Goal: Task Accomplishment & Management: Use online tool/utility

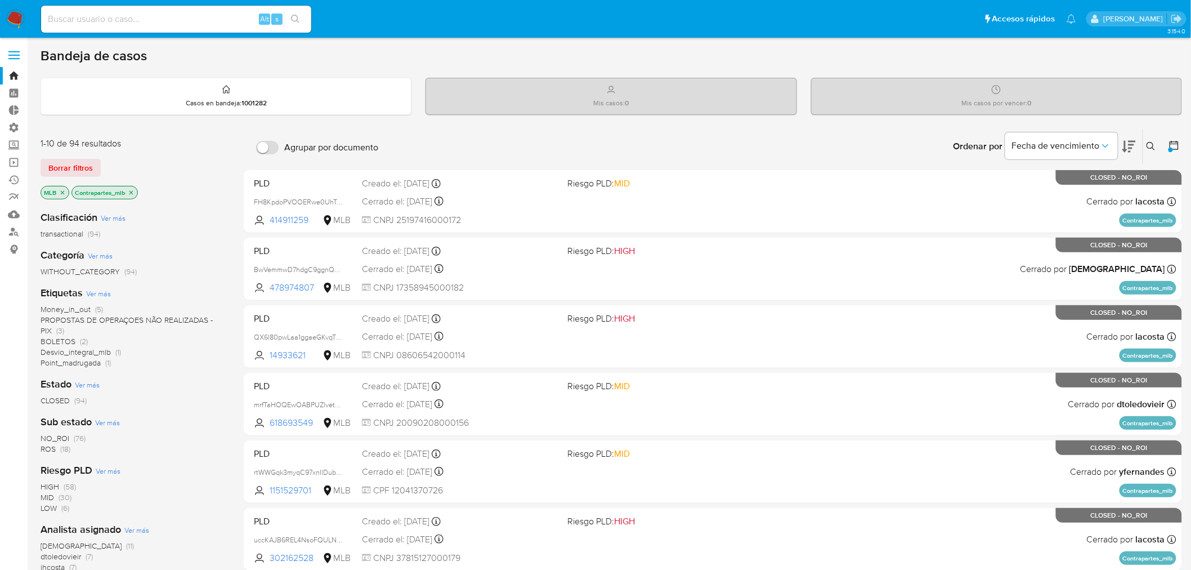
click at [131, 193] on icon "close-filter" at bounding box center [131, 192] width 7 height 7
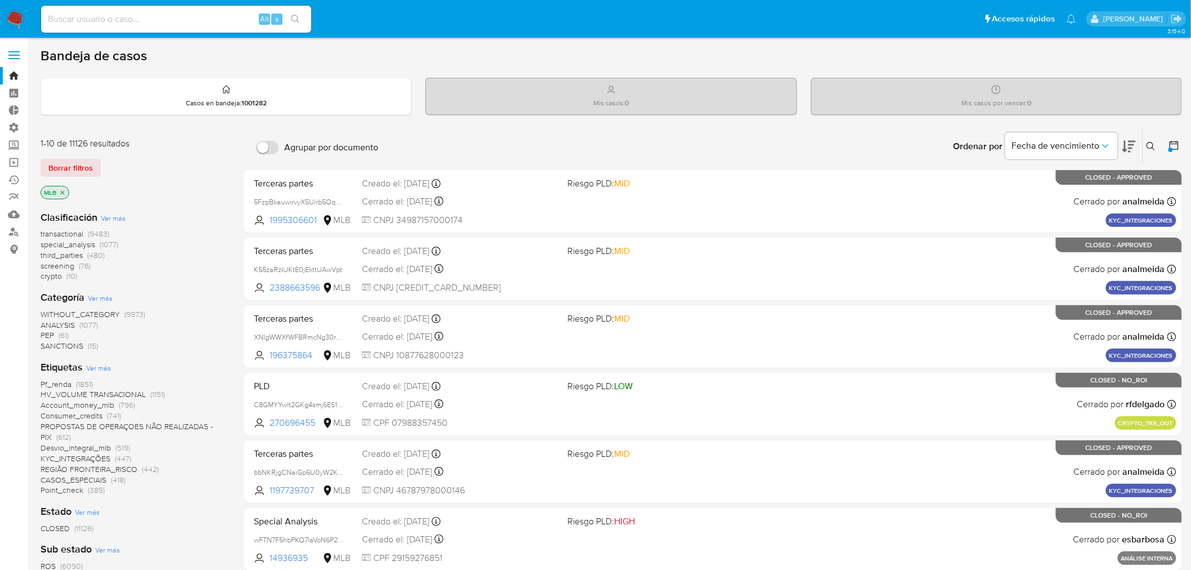
click at [66, 244] on span "special_analysis" at bounding box center [68, 244] width 55 height 11
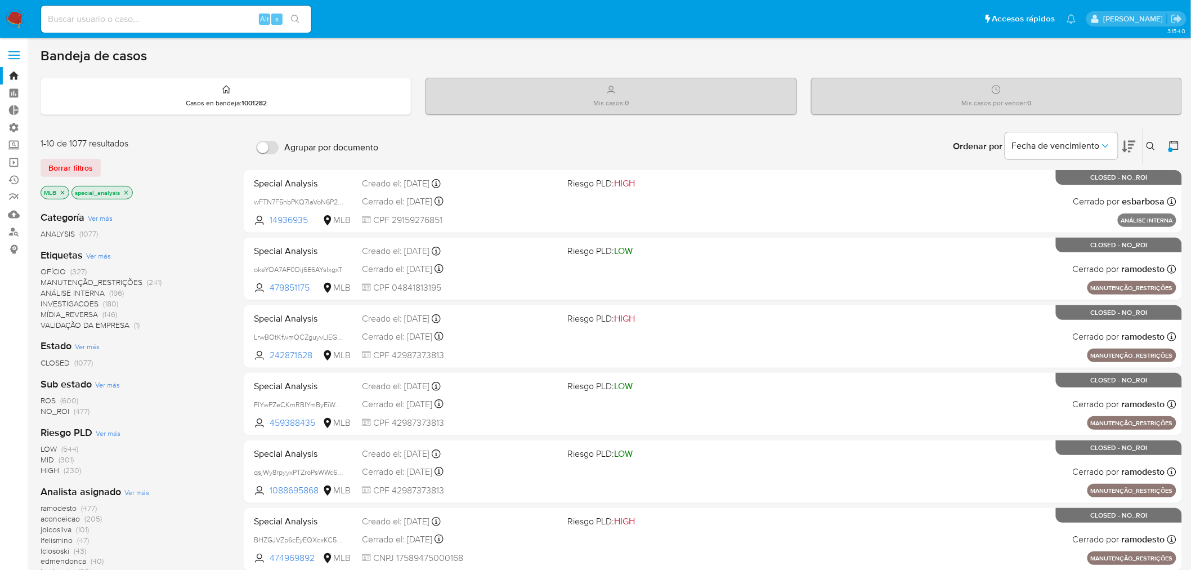
click at [130, 194] on p "special_analysis" at bounding box center [102, 192] width 60 height 12
click at [102, 256] on span "Ver más" at bounding box center [98, 256] width 25 height 10
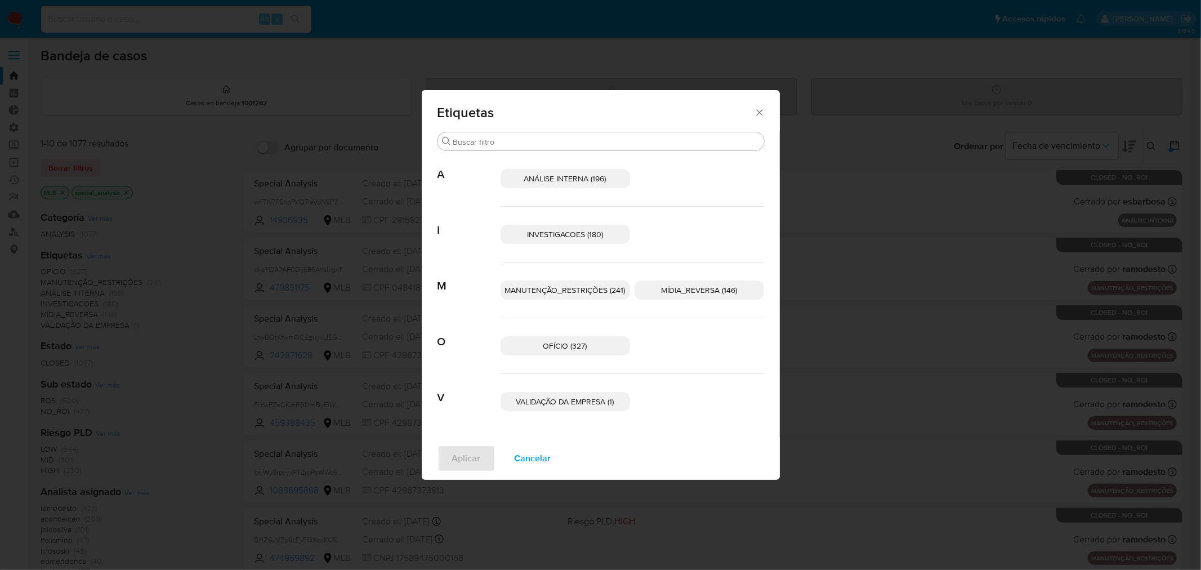
click at [541, 455] on span "Cancelar" at bounding box center [533, 458] width 37 height 25
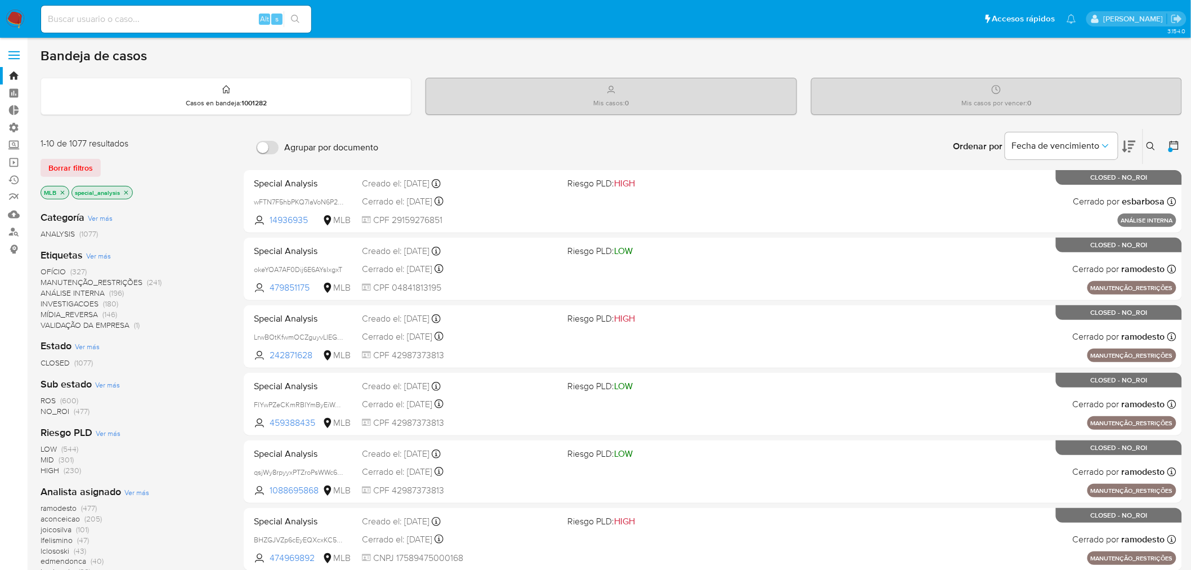
click at [123, 190] on icon "close-filter" at bounding box center [126, 192] width 7 height 7
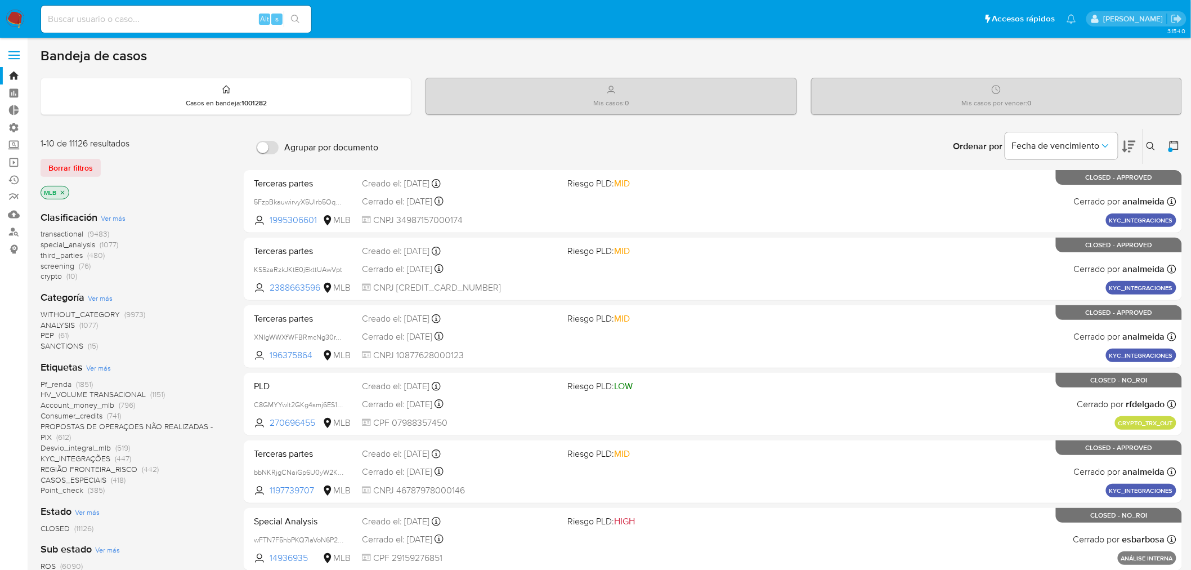
click at [71, 231] on span "transactional" at bounding box center [62, 233] width 43 height 11
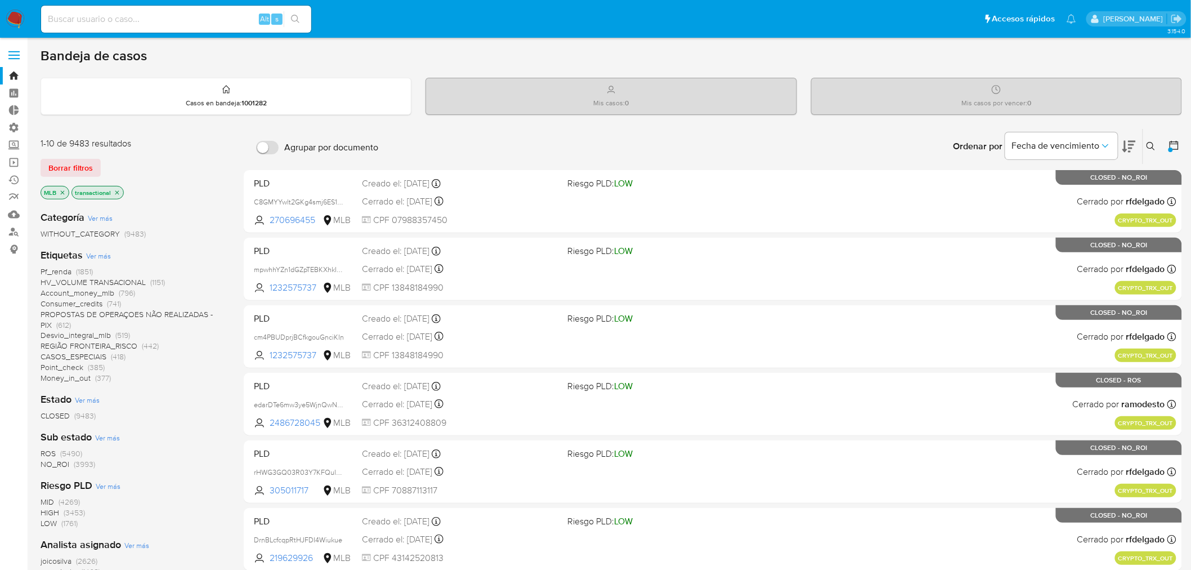
click at [88, 256] on span "Ver más" at bounding box center [98, 256] width 25 height 10
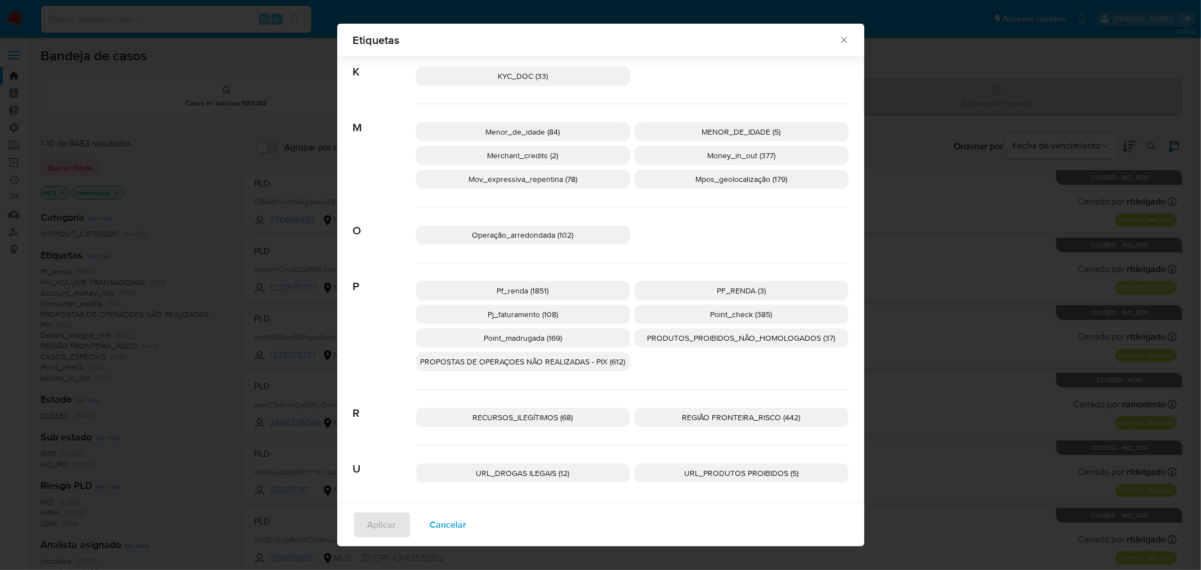
scroll to position [748, 0]
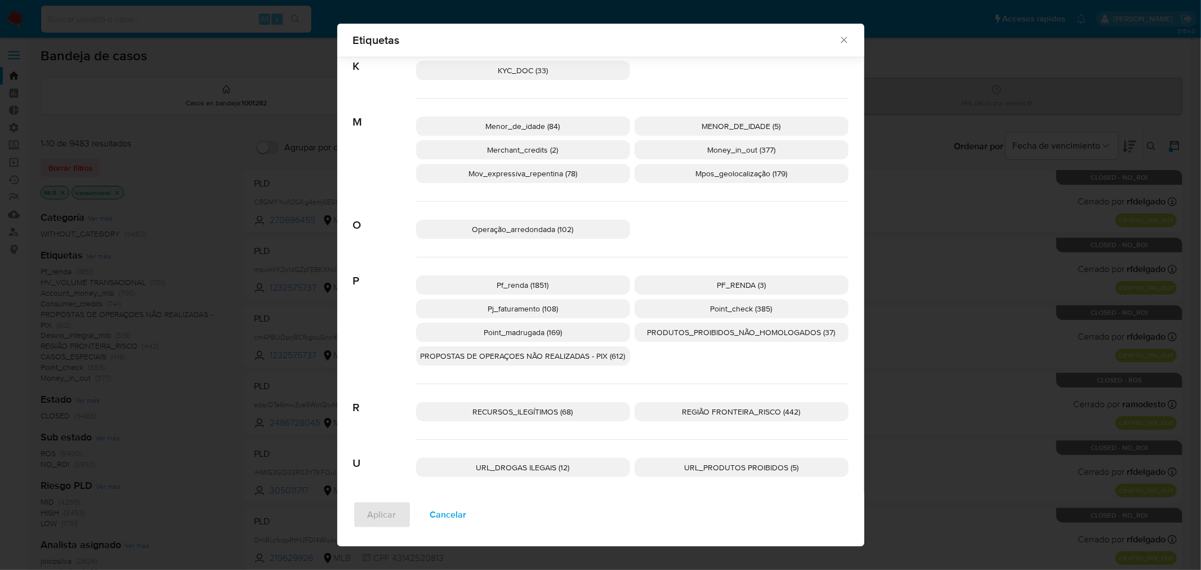
drag, startPoint x: 422, startPoint y: 507, endPoint x: 407, endPoint y: 492, distance: 21.9
click at [430, 507] on span "Cancelar" at bounding box center [448, 514] width 37 height 25
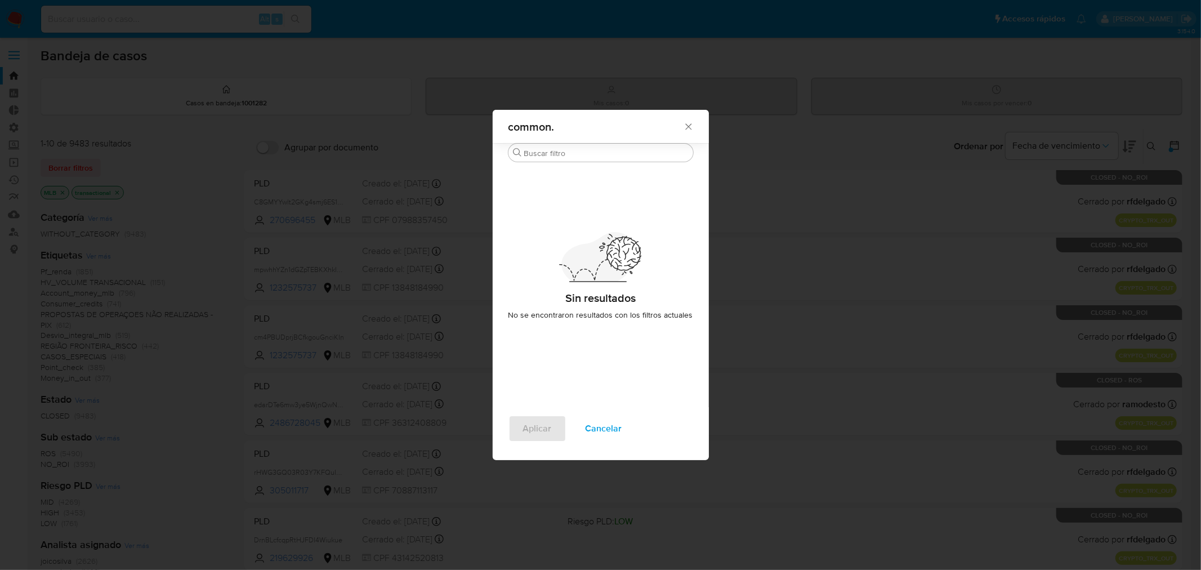
scroll to position [0, 0]
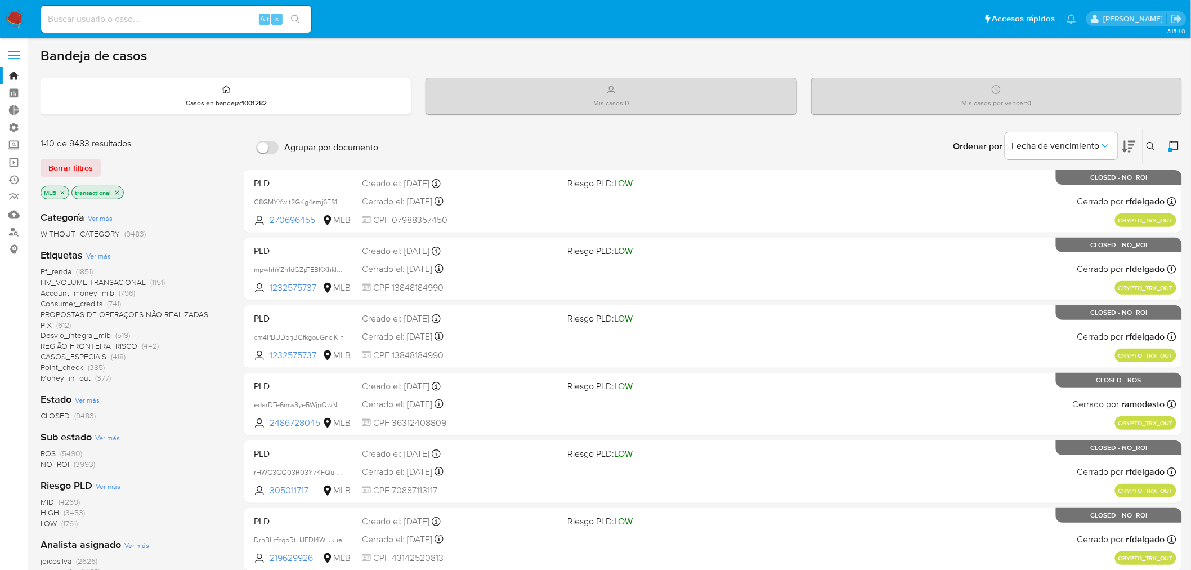
click at [96, 257] on span "Ver más" at bounding box center [98, 256] width 25 height 10
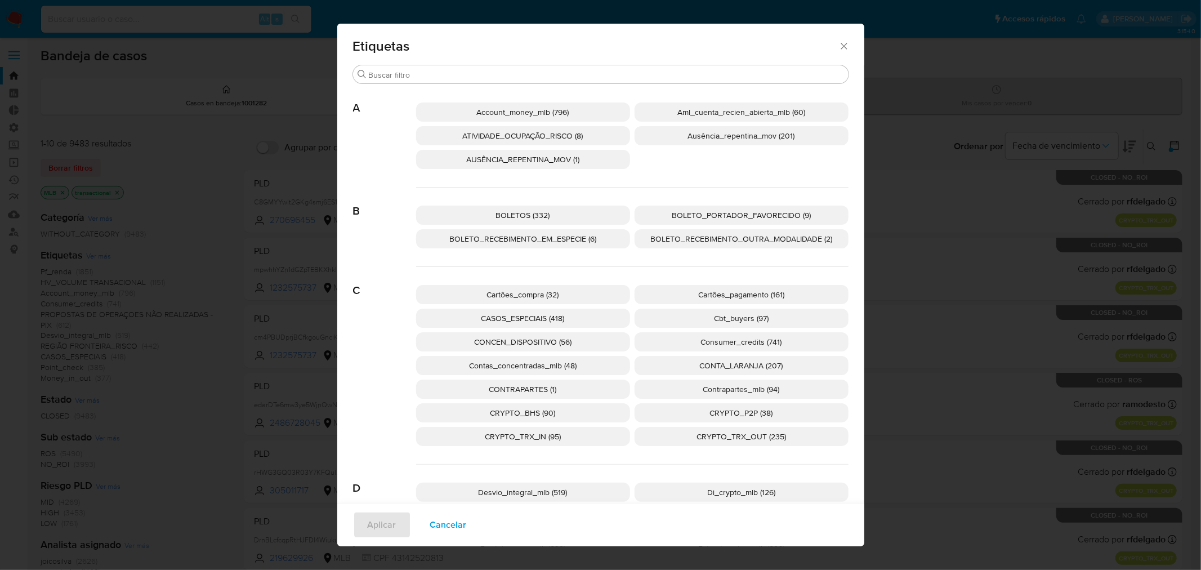
click at [767, 141] on span "Ausência_repentina_mov (201)" at bounding box center [741, 135] width 107 height 11
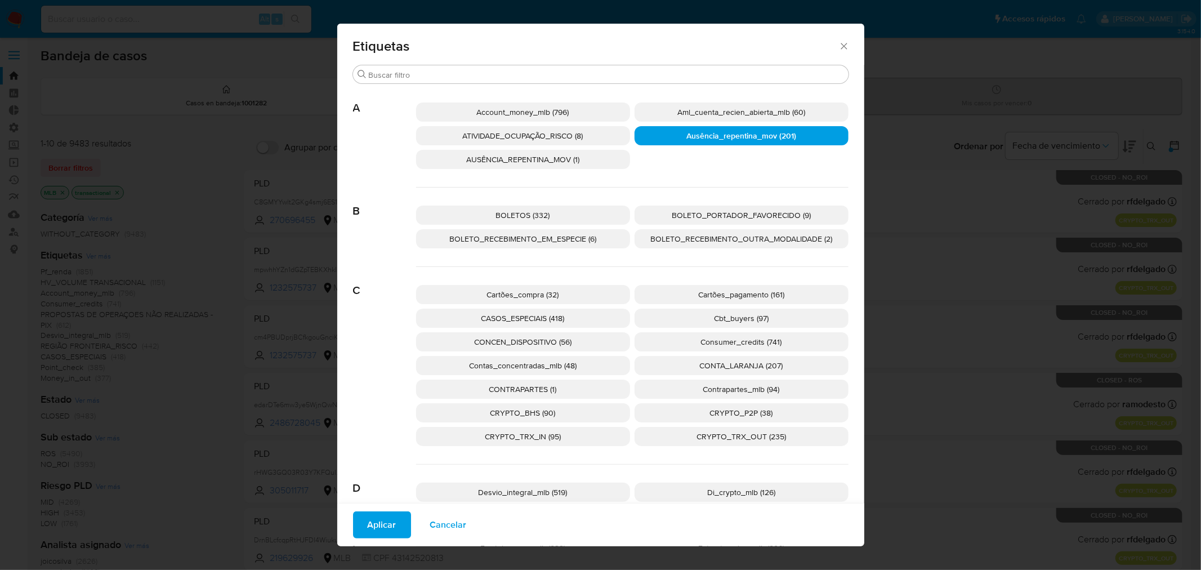
click at [373, 528] on span "Aplicar" at bounding box center [382, 524] width 29 height 25
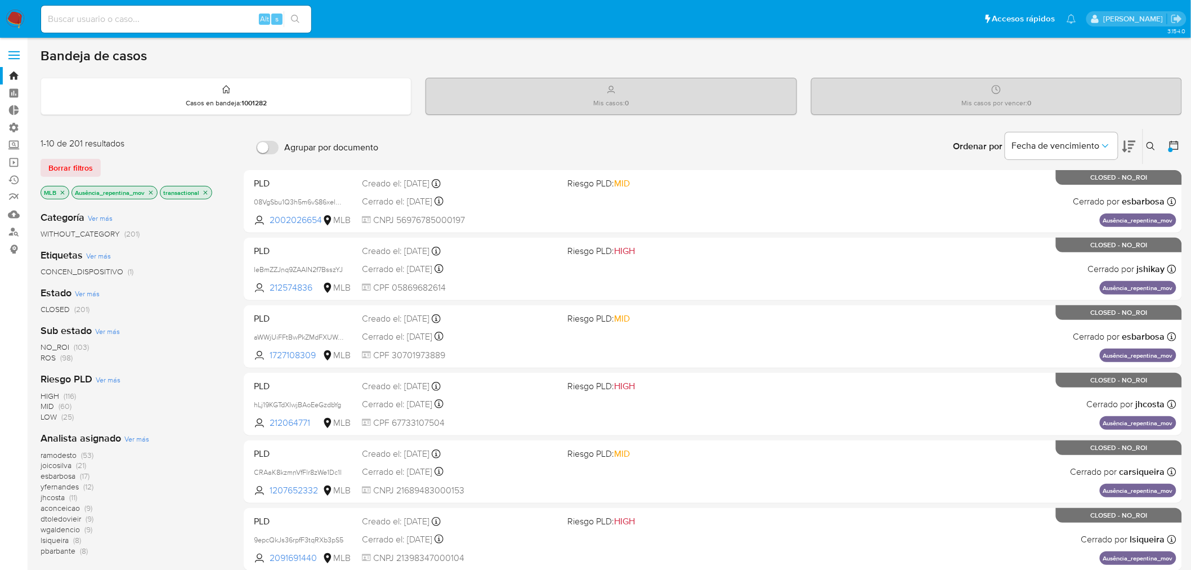
click at [53, 345] on span "NO_ROI" at bounding box center [55, 346] width 29 height 11
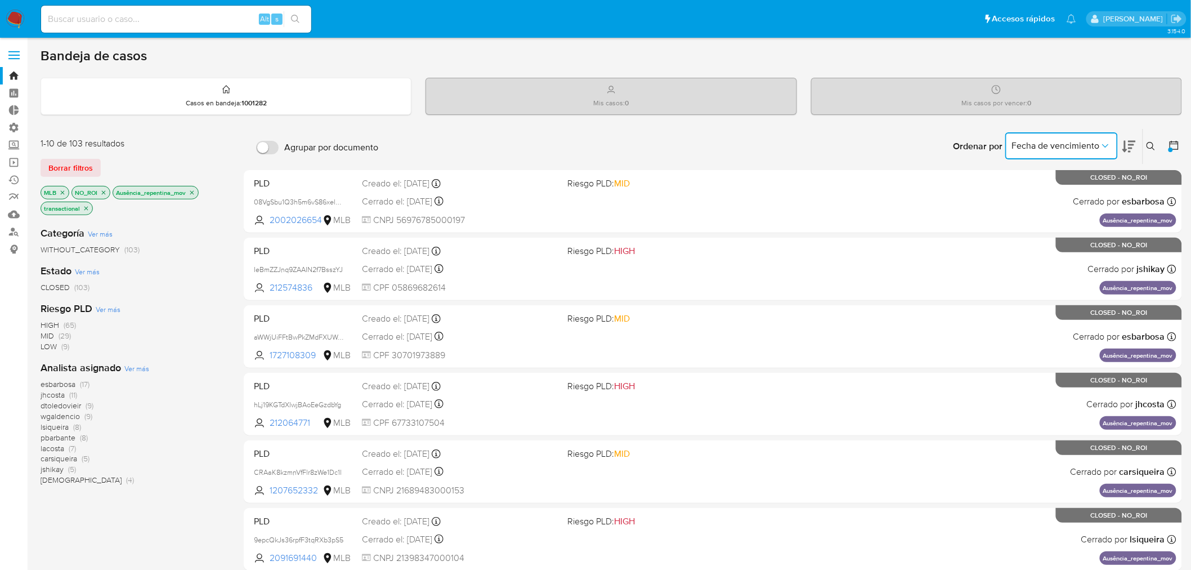
click at [1083, 145] on span "Fecha de vencimiento" at bounding box center [1056, 145] width 88 height 11
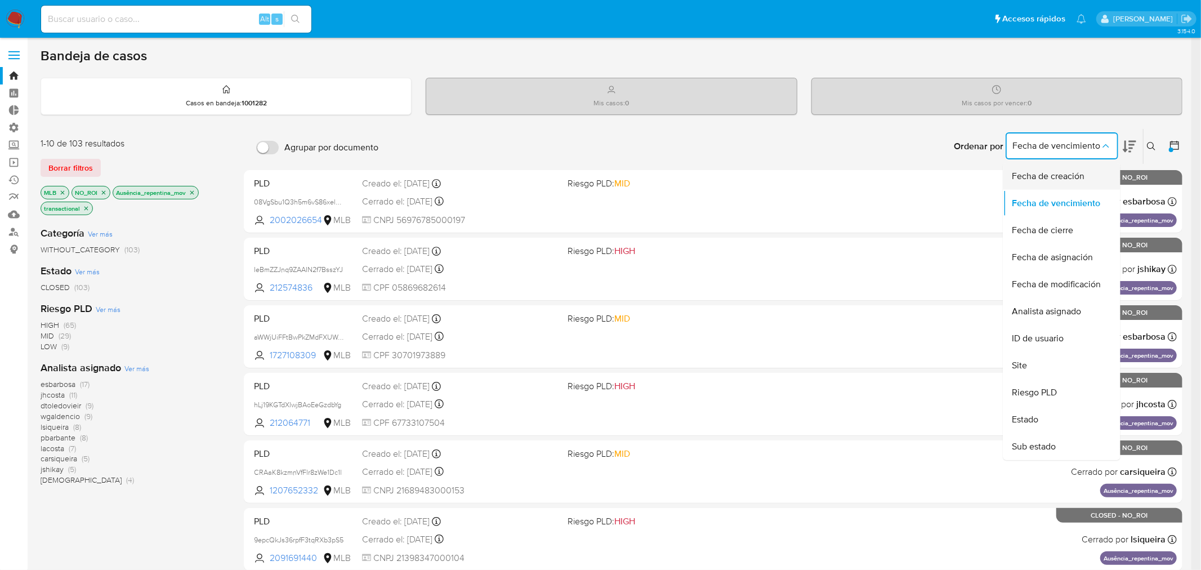
click at [1077, 173] on span "Fecha de creación" at bounding box center [1048, 176] width 73 height 11
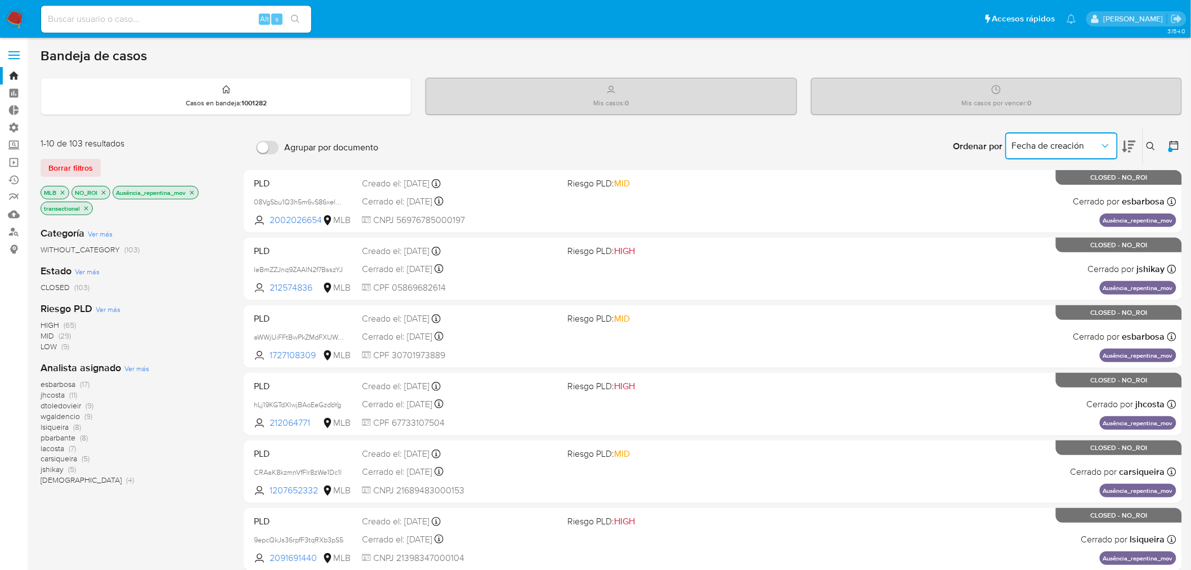
click at [1062, 150] on span "Fecha de creación" at bounding box center [1056, 145] width 88 height 11
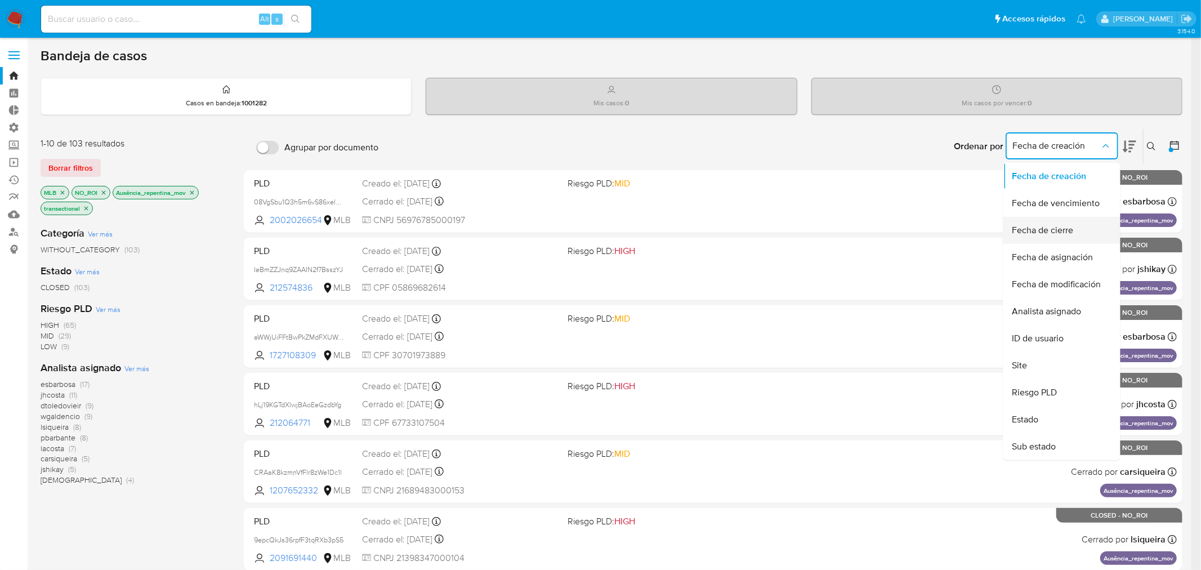
click at [1068, 230] on span "Fecha de cierre" at bounding box center [1042, 230] width 61 height 11
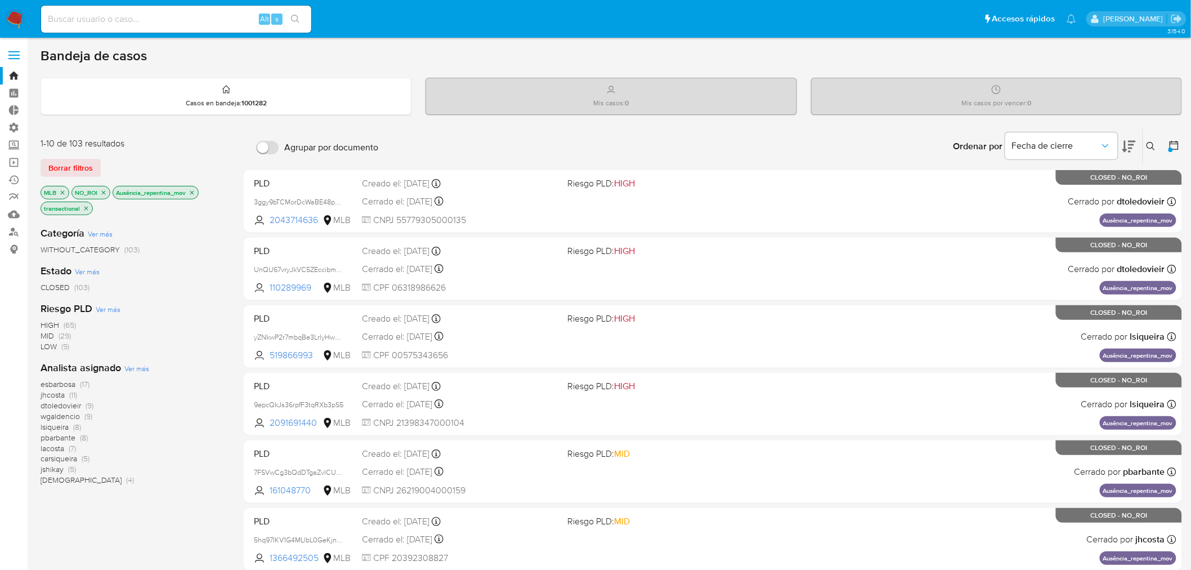
click at [1179, 149] on icon at bounding box center [1174, 145] width 11 height 11
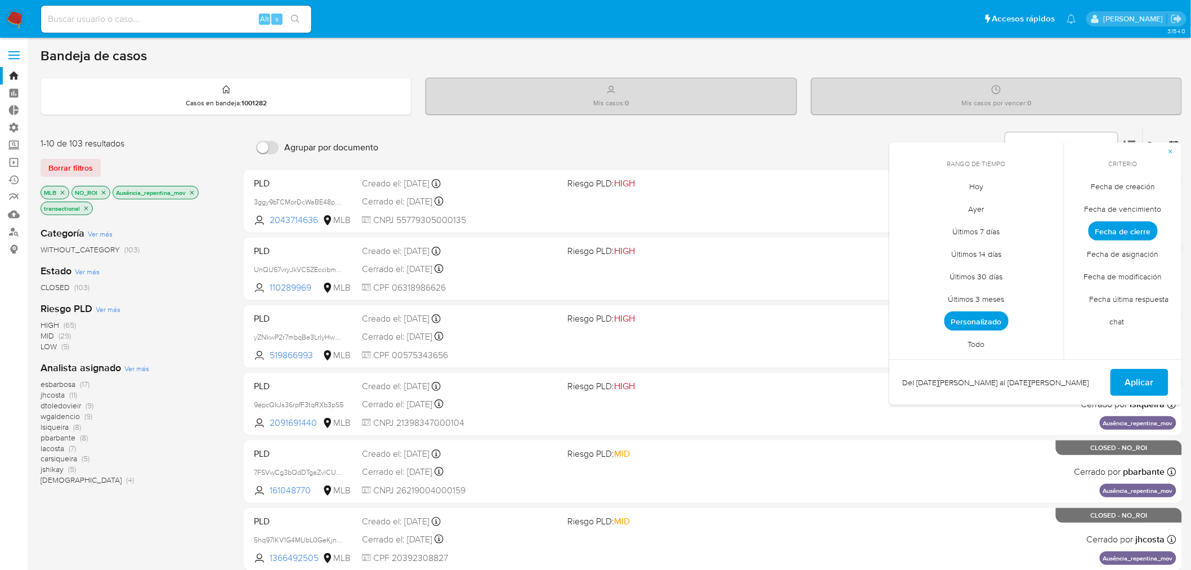
click at [986, 318] on span "Personalizado" at bounding box center [977, 320] width 64 height 19
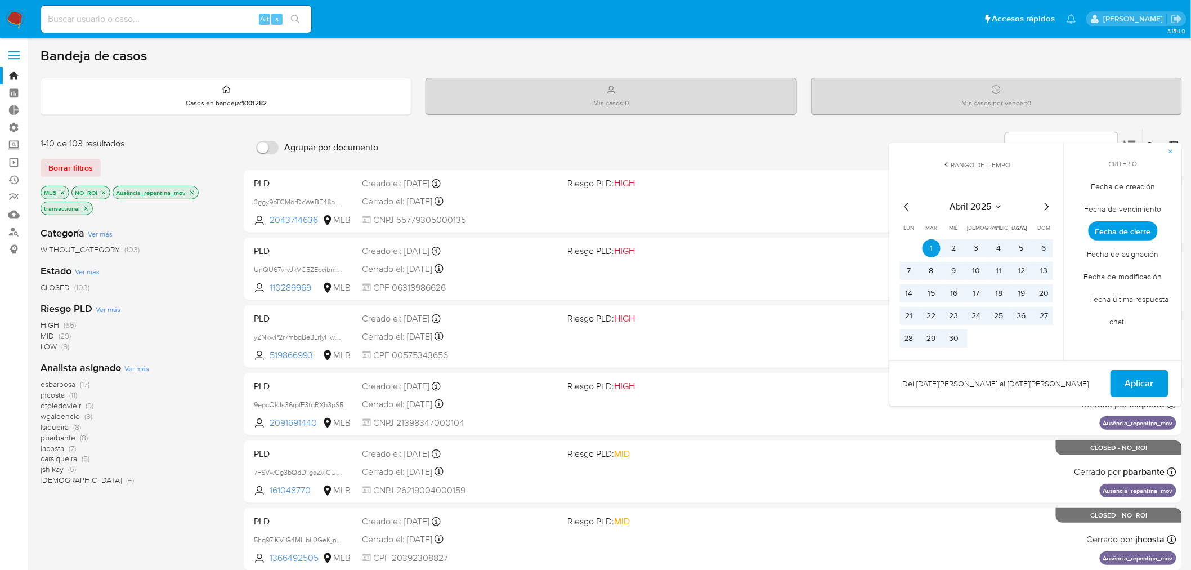
click at [1131, 385] on span "Aplicar" at bounding box center [1140, 383] width 29 height 25
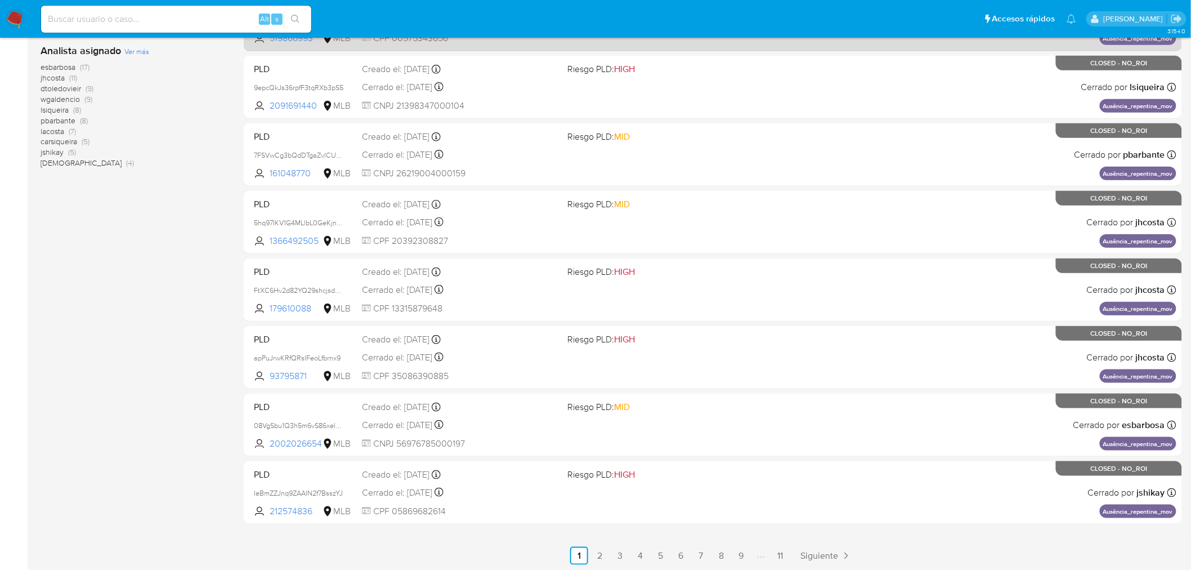
scroll to position [318, 0]
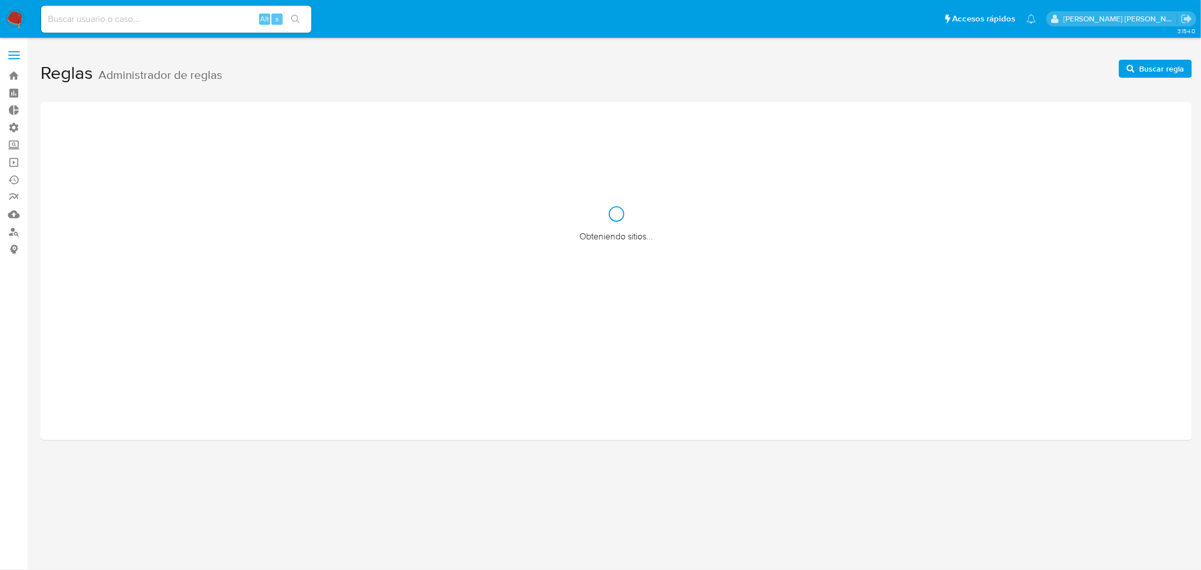
click at [160, 17] on input at bounding box center [176, 19] width 270 height 15
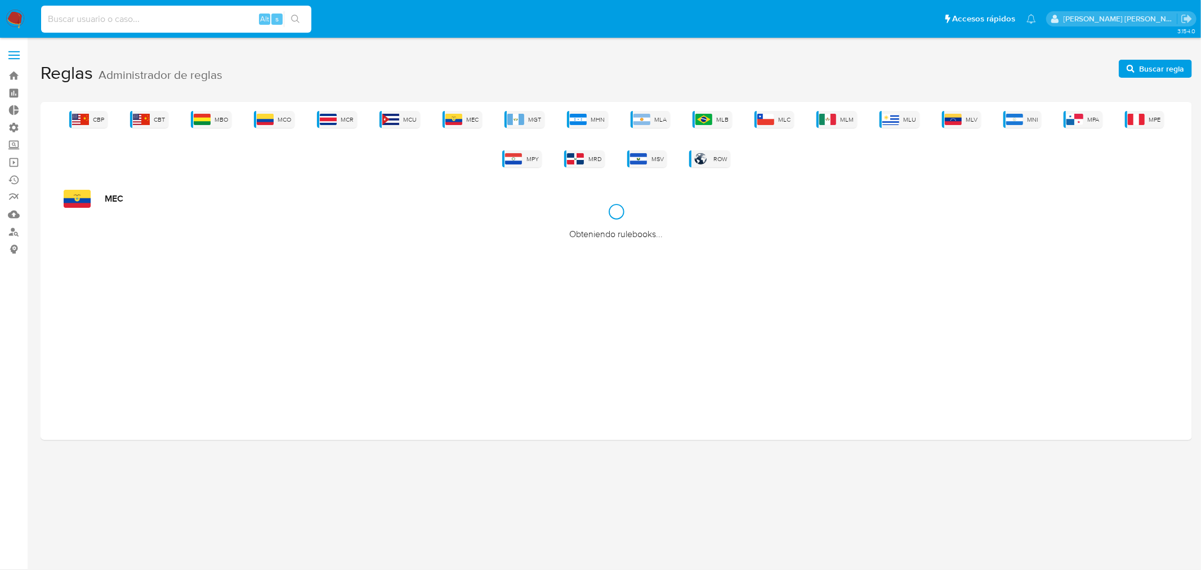
paste input "classification COUNTUNIQUE de case_id Check CRYPTO 10 SI SPECIAL_ANALYSIS 1078 …"
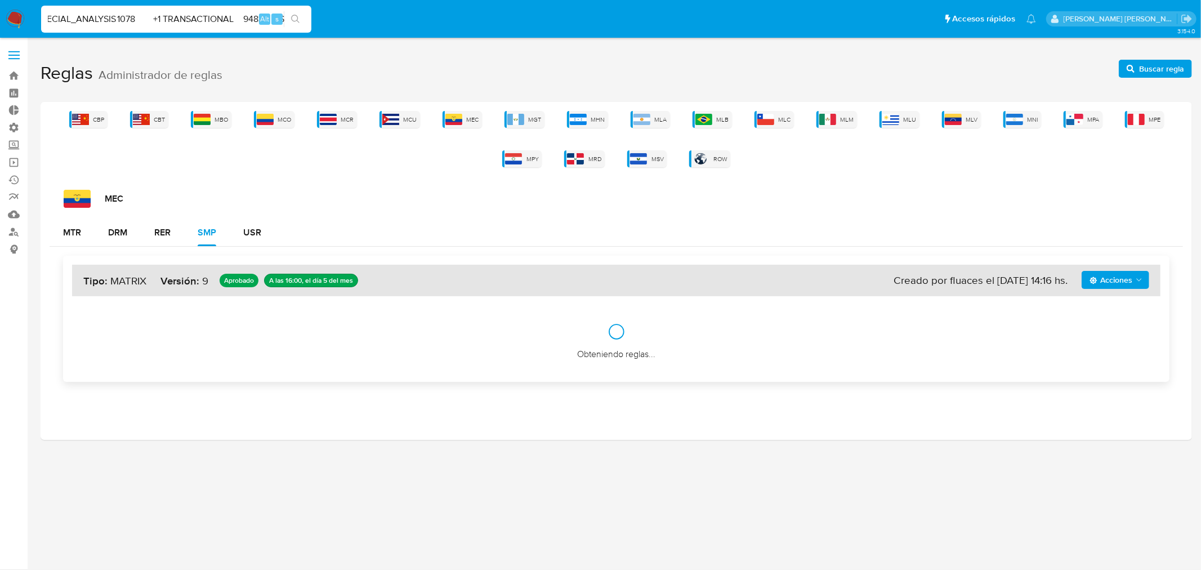
type input "classification COUNTUNIQUE de case_id Check CRYPTO 10 SI SPECIAL_ANALYSIS 1078 …"
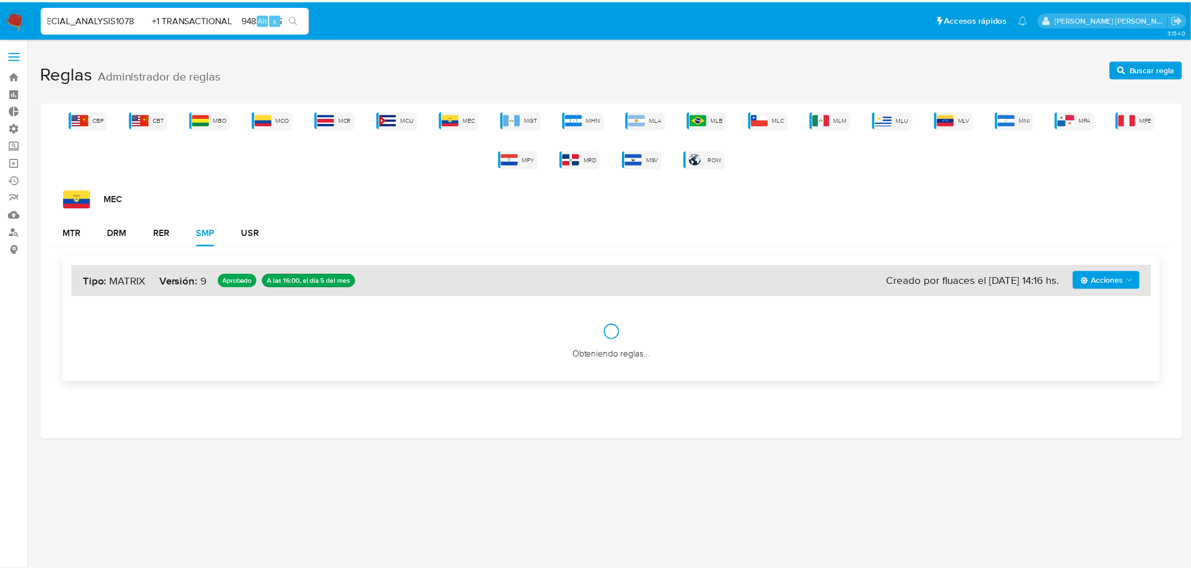
scroll to position [0, 0]
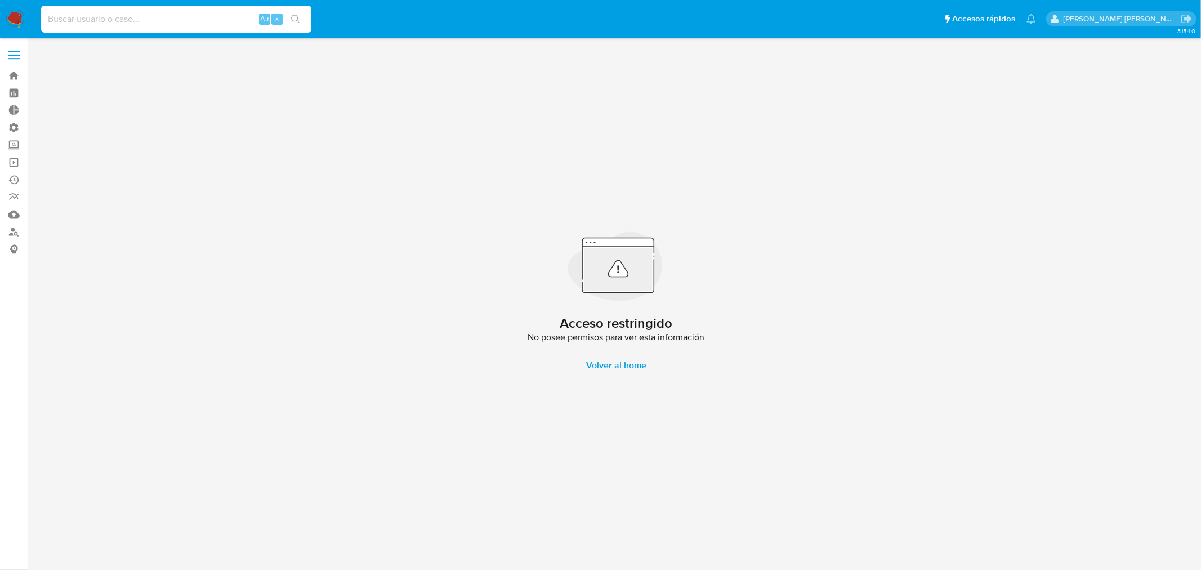
click at [199, 13] on input at bounding box center [176, 19] width 270 height 15
paste input "bQAGuvmzqipa7hvjjKauZWti"
type input "bQAGuvmzqipa7hvjjKauZWti"
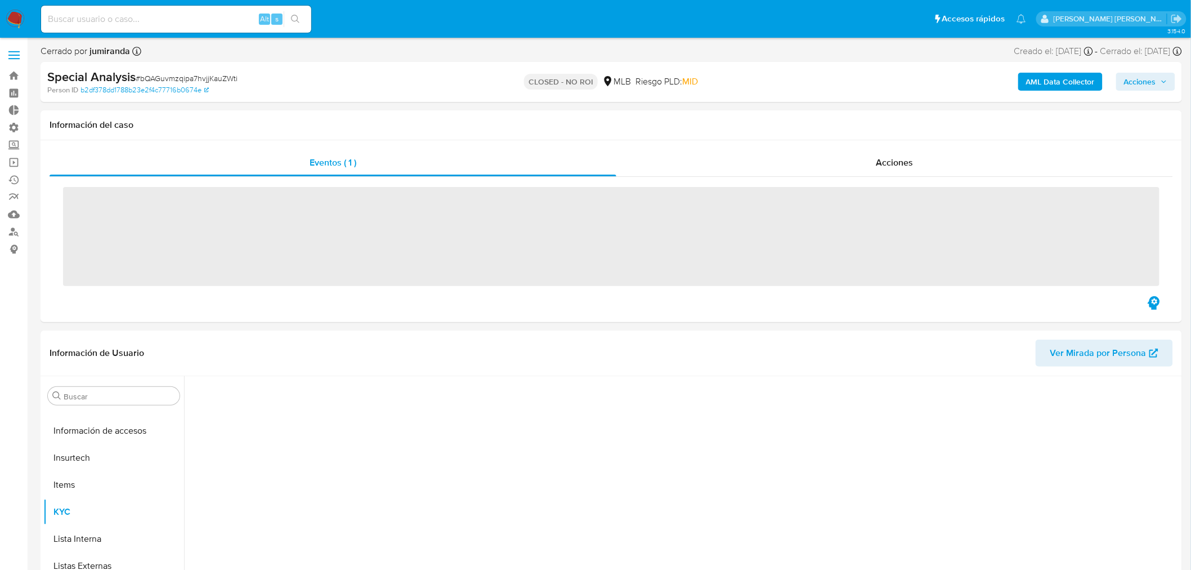
scroll to position [502, 0]
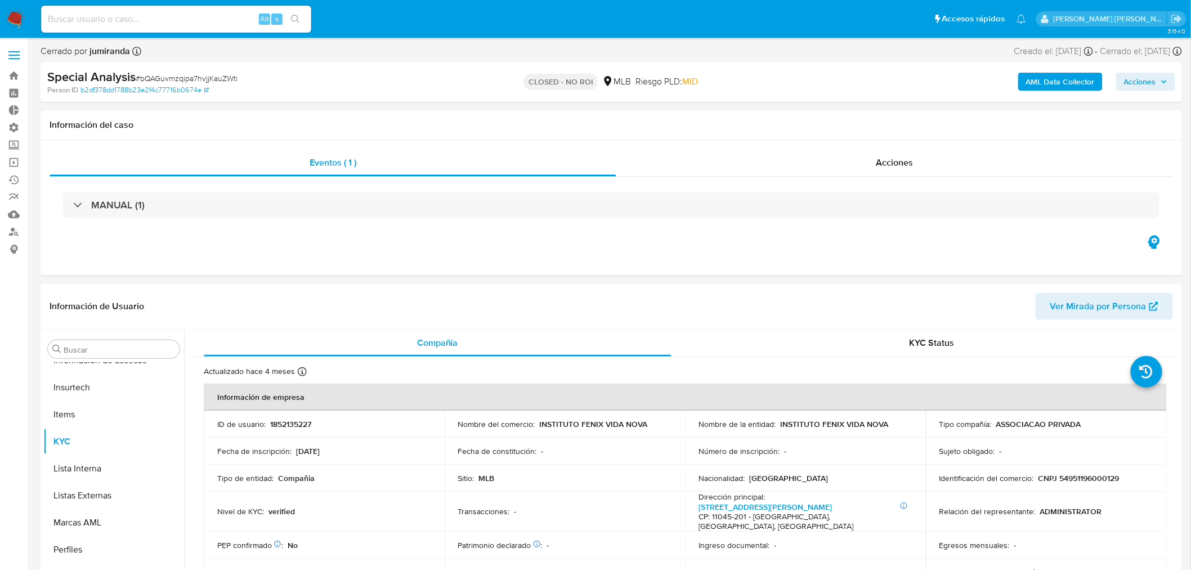
select select "10"
click at [184, 25] on input at bounding box center [176, 19] width 270 height 15
paste input "UnQU67vryJkVC5ZEccibmnC5"
type input "UnQU67vryJkVC5ZEccibmnC5"
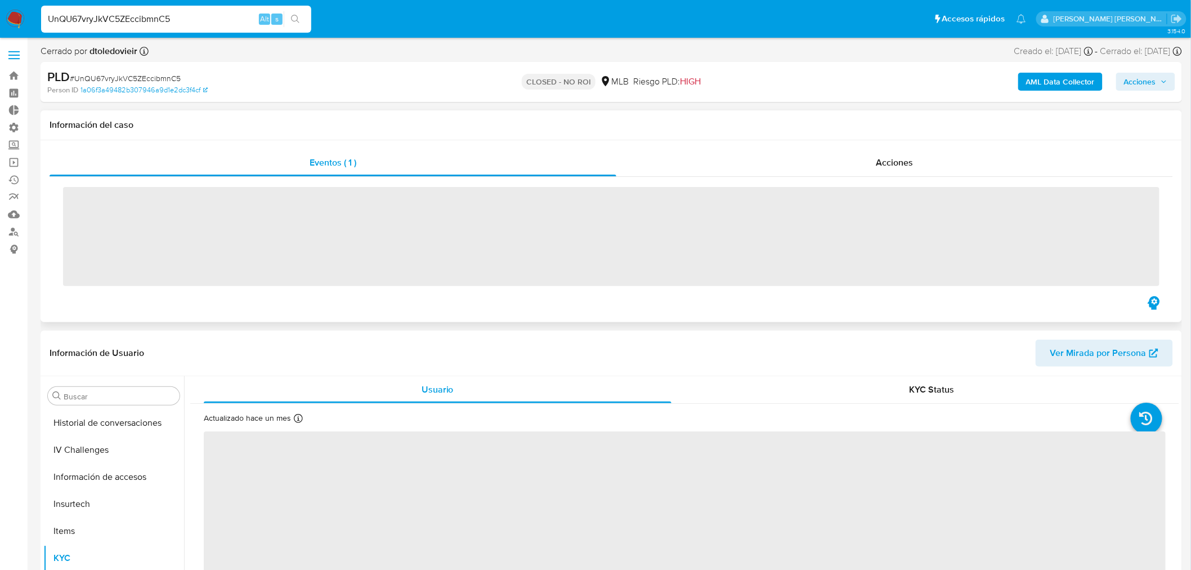
scroll to position [502, 0]
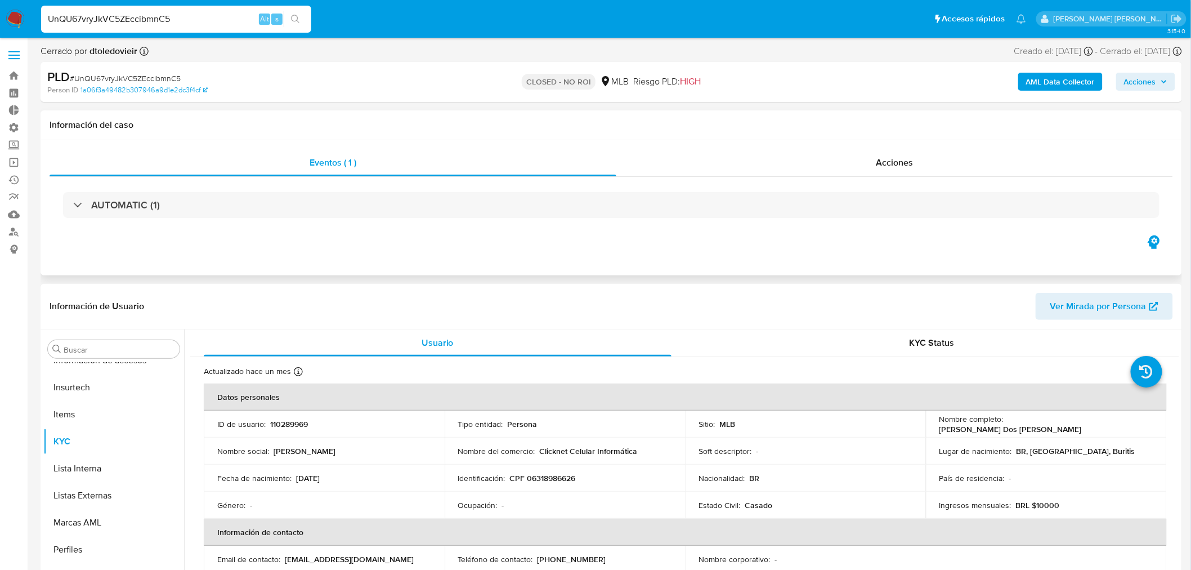
select select "10"
drag, startPoint x: 187, startPoint y: 19, endPoint x: 0, endPoint y: -12, distance: 190.1
paste input "3ggy9bTCMorDcWaBE48pbDwE"
type input "3ggy9bTCMorDcWaBE48pbDwE"
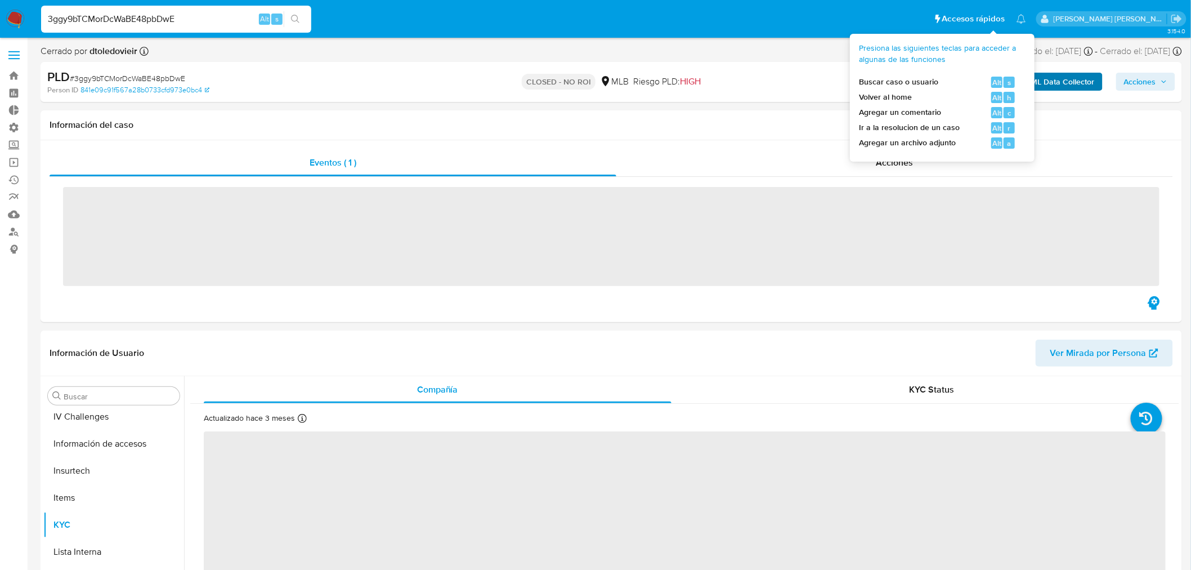
scroll to position [502, 0]
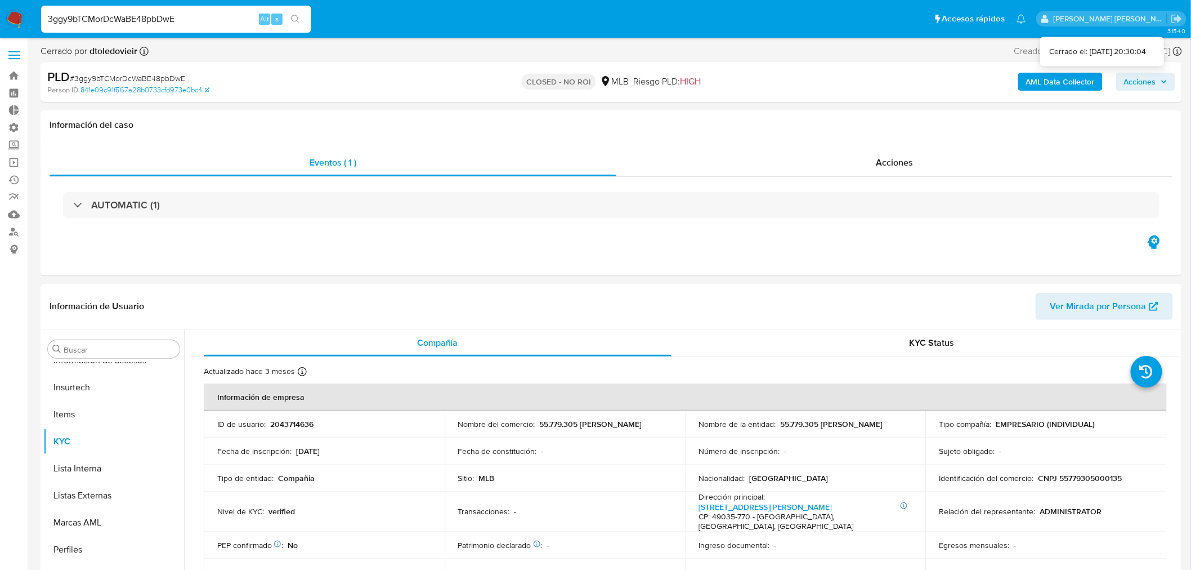
select select "10"
